Goal: Book appointment/travel/reservation

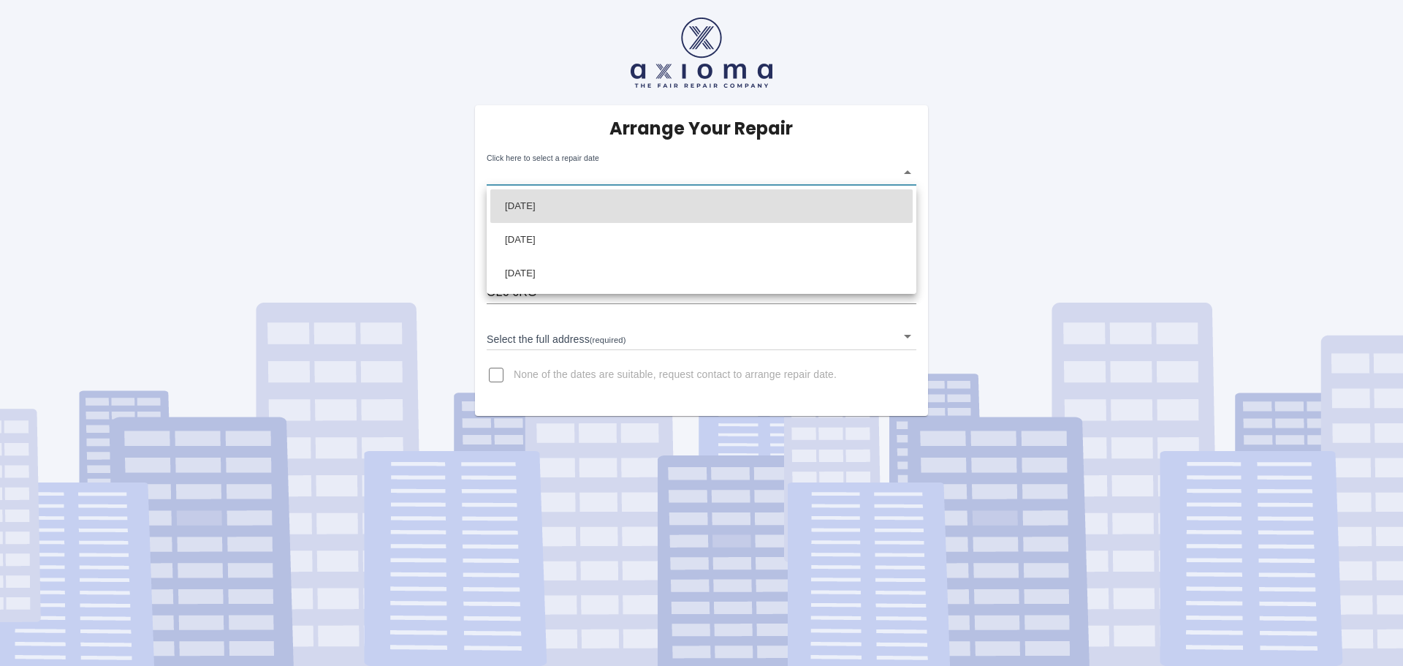
click at [909, 172] on body "Arrange Your Repair Click here to select a repair date ​ Phone Number   * 07917…" at bounding box center [701, 333] width 1403 height 666
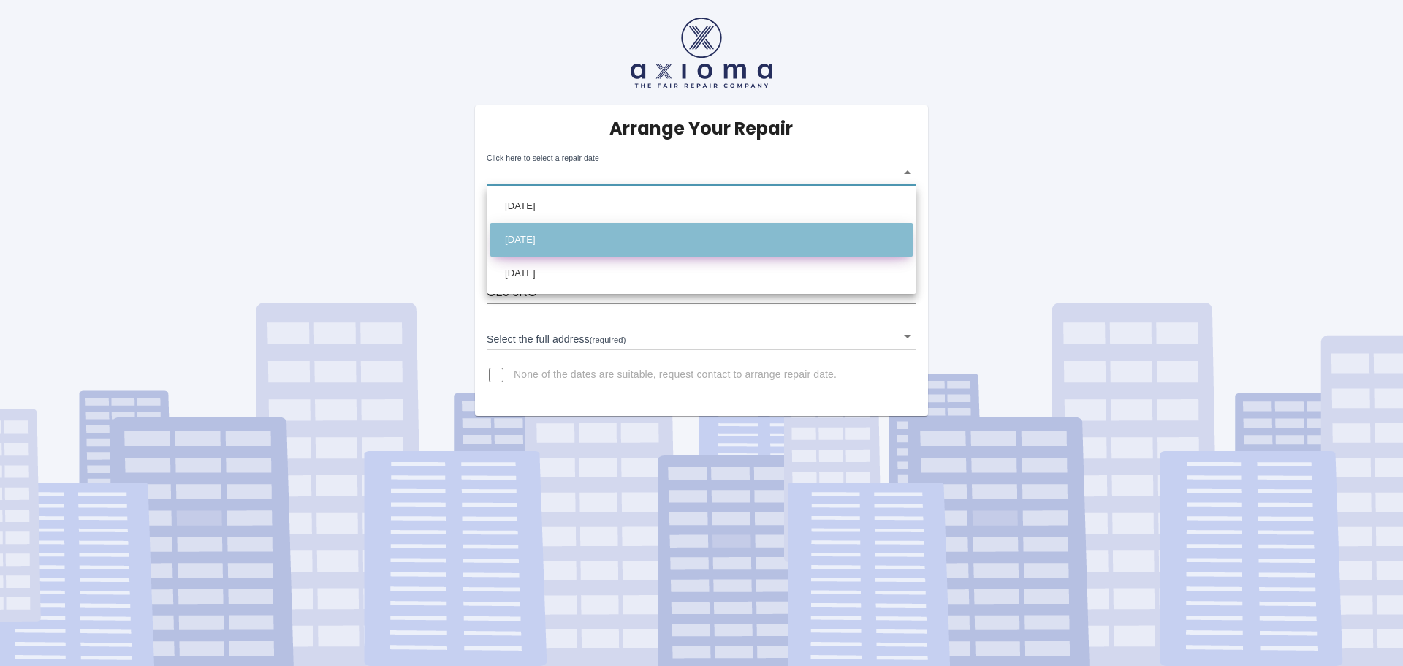
click at [522, 240] on li "[DATE]" at bounding box center [701, 240] width 422 height 34
type input "[DATE]T00:00:00.000Z"
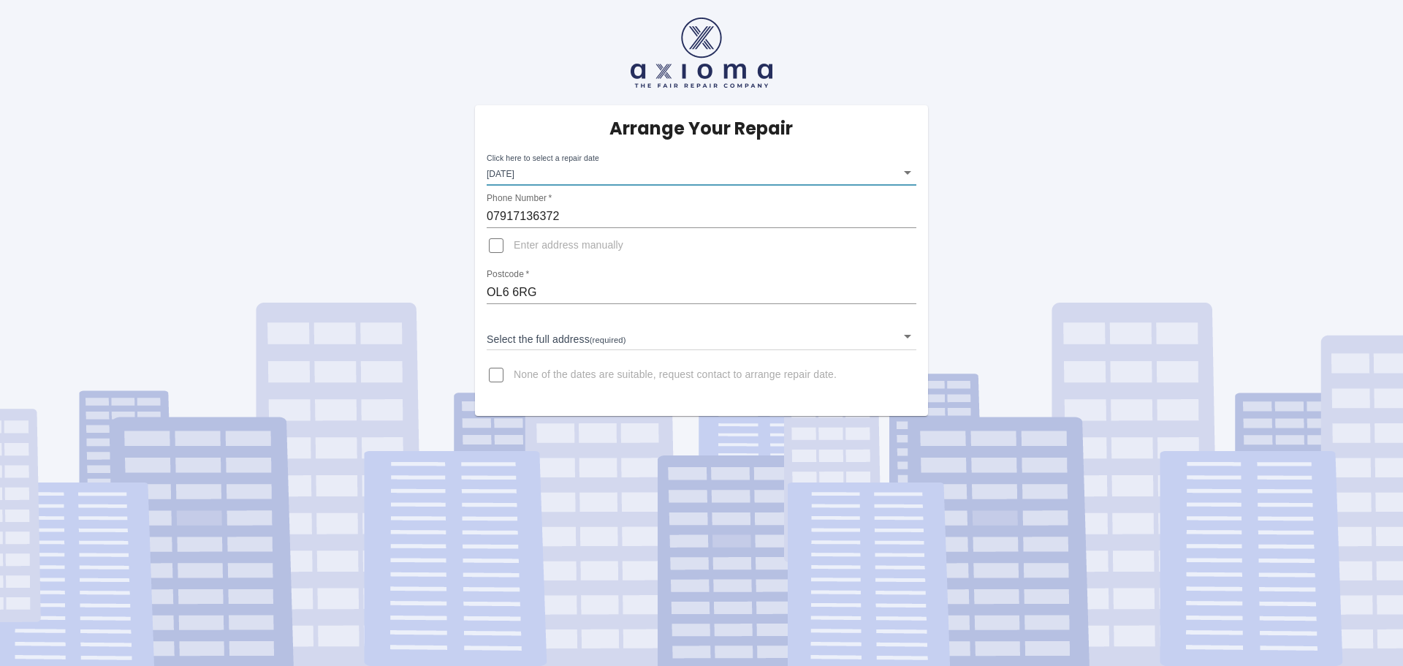
click at [907, 337] on body "Arrange Your Repair Click here to select a repair date [DATE] [DATE]T00:00:00.0…" at bounding box center [701, 333] width 1403 height 666
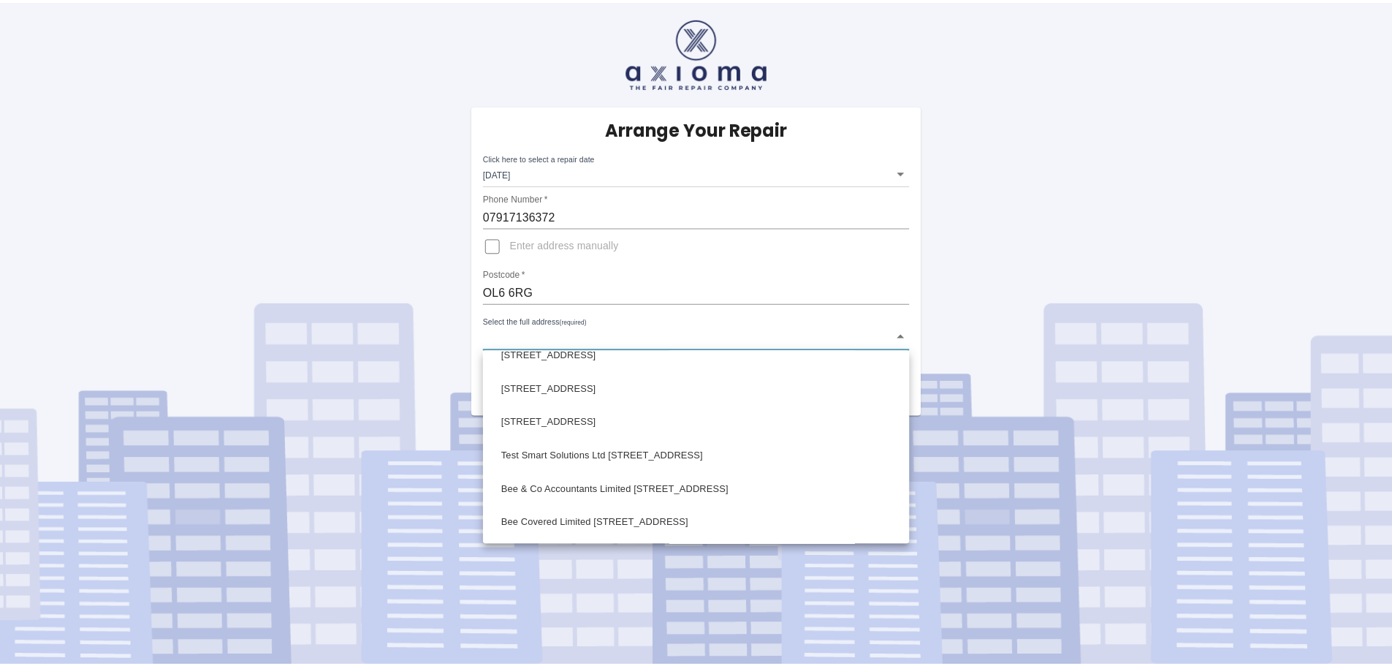
scroll to position [830, 0]
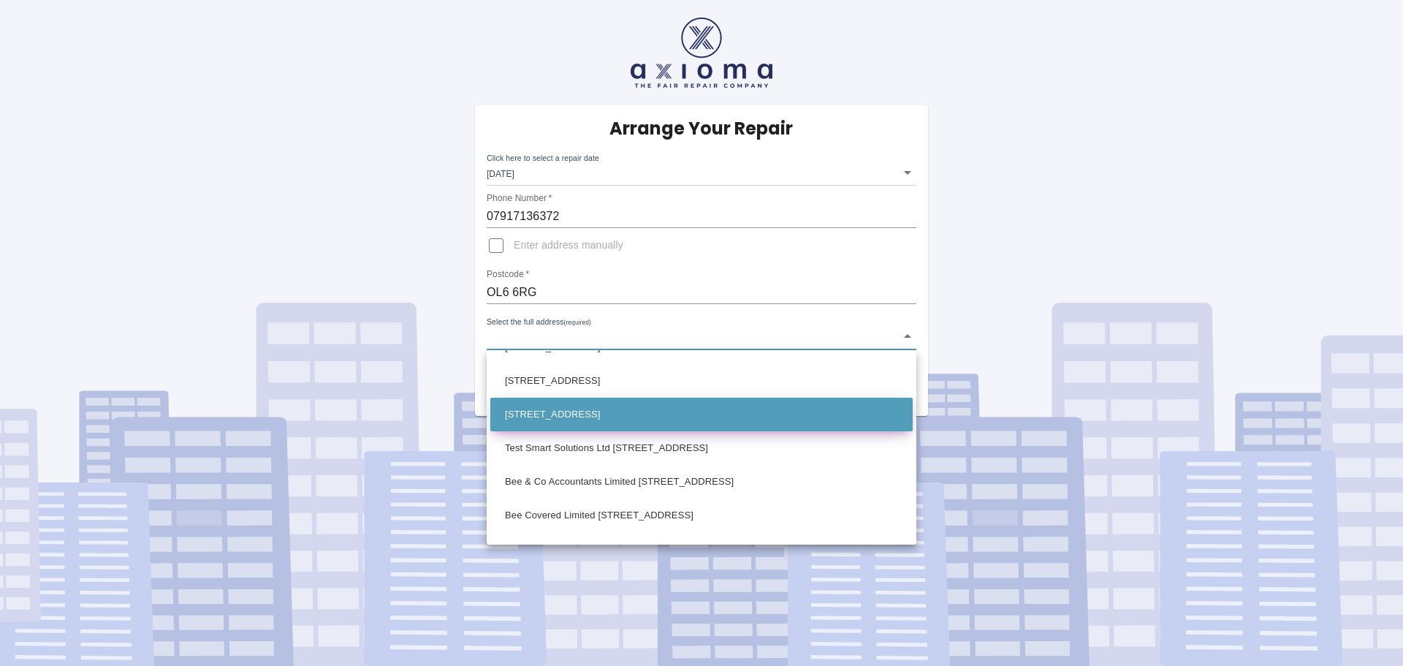
click at [595, 411] on li "[STREET_ADDRESS]" at bounding box center [701, 414] width 422 height 34
type input "[STREET_ADDRESS]"
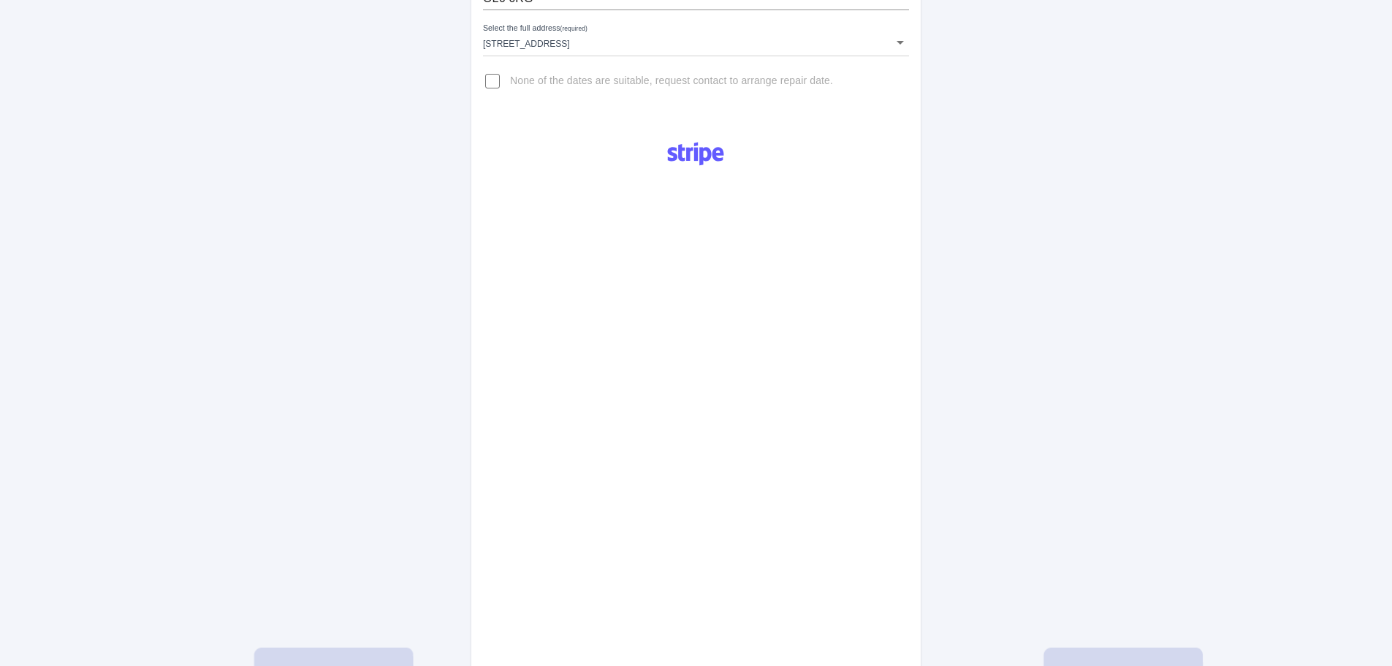
scroll to position [489, 0]
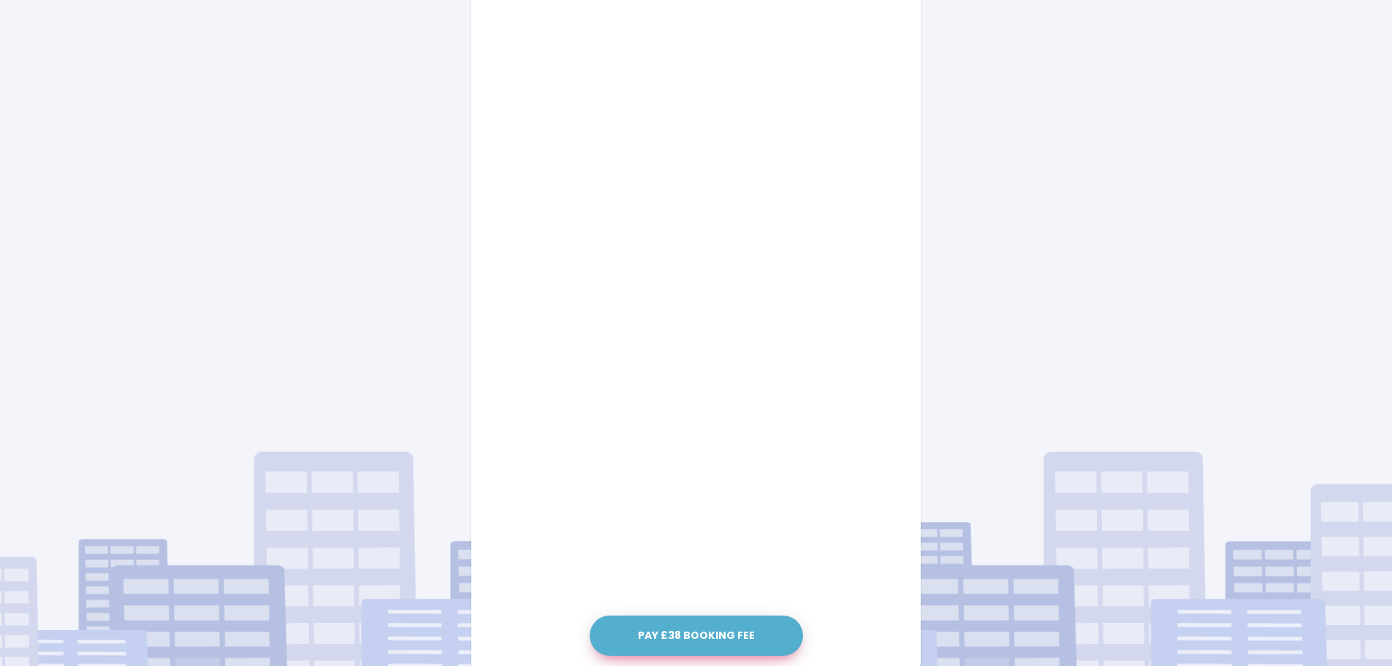
click at [732, 645] on button "Pay £38 Booking Fee" at bounding box center [696, 635] width 213 height 40
